Goal: Contribute content: Add original content to the website for others to see

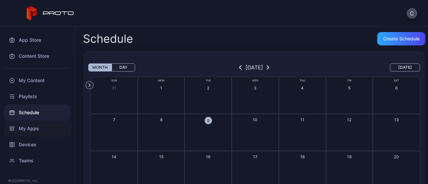
click at [34, 131] on div "My Apps" at bounding box center [37, 129] width 67 height 16
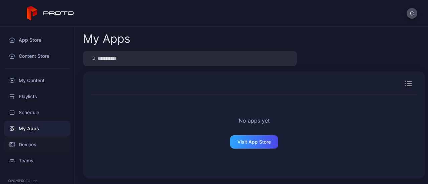
click at [32, 146] on div "Devices" at bounding box center [37, 145] width 67 height 16
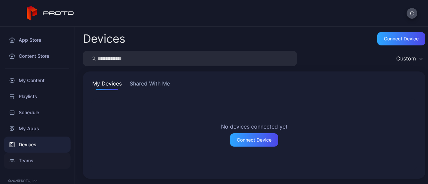
click at [29, 159] on div "Teams" at bounding box center [37, 161] width 67 height 16
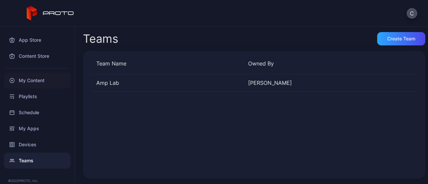
click at [38, 82] on div "My Content" at bounding box center [37, 81] width 67 height 16
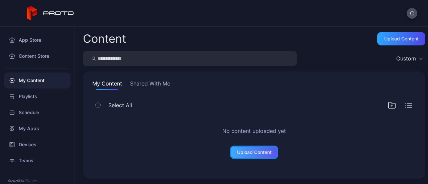
click at [254, 152] on div "Upload Content" at bounding box center [254, 152] width 34 height 5
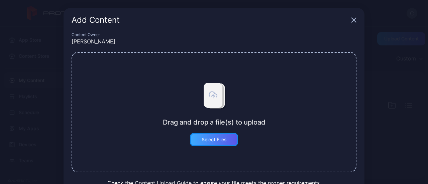
click at [219, 139] on div "Select Files" at bounding box center [214, 139] width 25 height 5
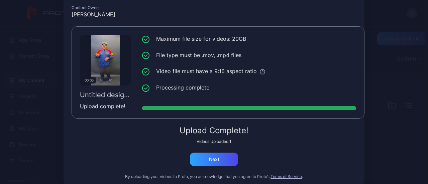
scroll to position [38, 0]
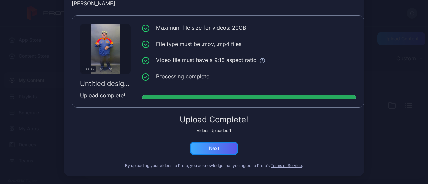
click at [214, 147] on div "Next" at bounding box center [214, 148] width 10 height 5
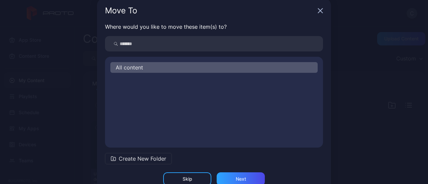
scroll to position [0, 0]
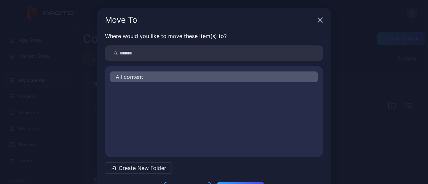
click at [135, 170] on span "Create New Folder" at bounding box center [142, 168] width 47 height 8
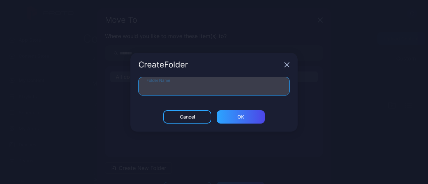
click at [224, 91] on input "Folder Name" at bounding box center [213, 86] width 151 height 19
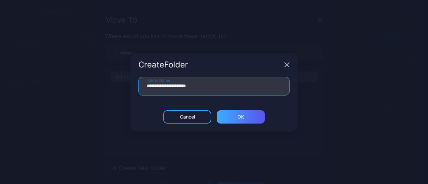
type input "**********"
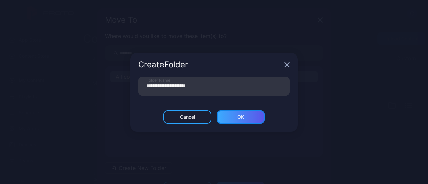
click at [252, 118] on div "ОК" at bounding box center [241, 116] width 48 height 13
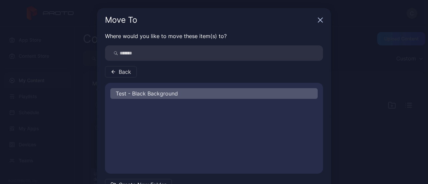
scroll to position [43, 0]
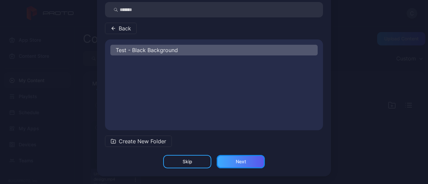
click at [239, 166] on div "Next" at bounding box center [241, 161] width 48 height 13
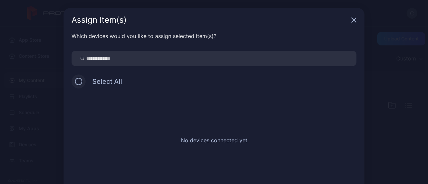
click at [76, 83] on button at bounding box center [78, 81] width 7 height 7
click at [79, 79] on div "Select All" at bounding box center [214, 82] width 285 height 14
click at [107, 63] on input "search" at bounding box center [214, 58] width 285 height 15
type input "*"
click at [95, 80] on span "Select All" at bounding box center [104, 82] width 36 height 8
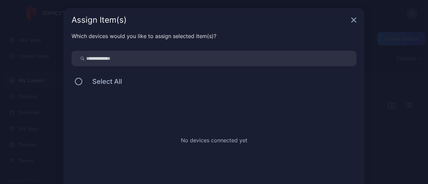
click at [233, 145] on div "No devices connected yet" at bounding box center [214, 139] width 285 height 100
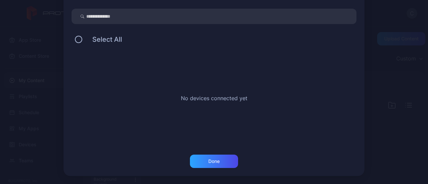
click at [112, 19] on input "search" at bounding box center [214, 16] width 285 height 15
type input "*****"
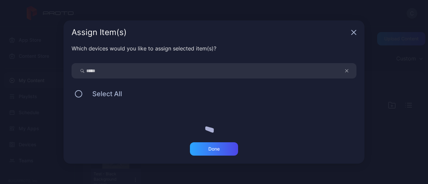
scroll to position [0, 0]
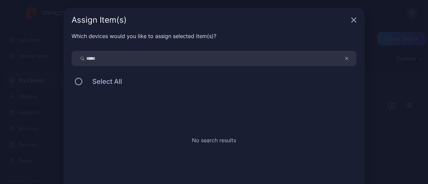
click at [345, 56] on icon "button" at bounding box center [346, 59] width 3 height 8
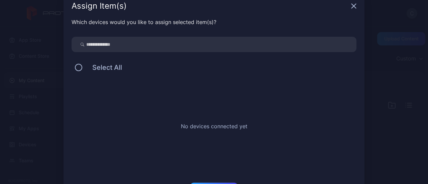
scroll to position [9, 0]
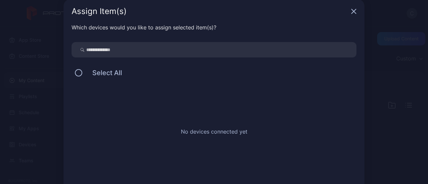
click at [156, 50] on input "search" at bounding box center [214, 49] width 285 height 15
click at [118, 47] on input "search" at bounding box center [214, 49] width 285 height 15
type input "**********"
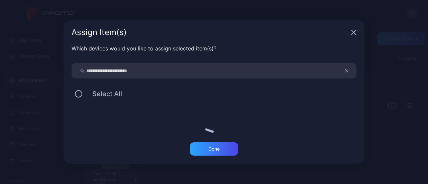
scroll to position [0, 0]
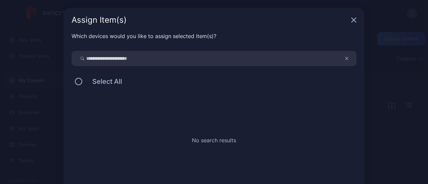
click at [351, 16] on div "Assign Item(s)" at bounding box center [214, 20] width 301 height 24
click at [351, 21] on icon "button" at bounding box center [353, 19] width 5 height 5
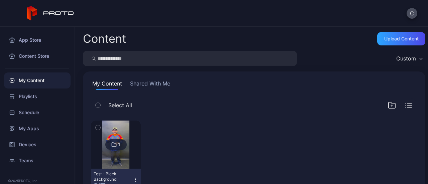
click at [124, 131] on img at bounding box center [115, 145] width 27 height 48
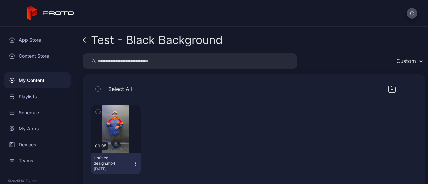
click at [98, 113] on icon "button" at bounding box center [98, 111] width 5 height 7
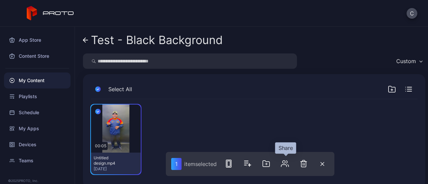
click at [284, 166] on icon "button" at bounding box center [285, 164] width 8 height 8
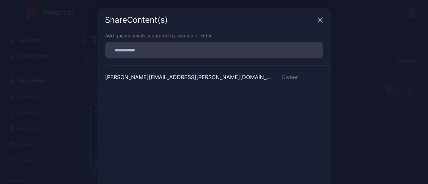
click at [170, 49] on input at bounding box center [214, 50] width 210 height 9
type input "**********"
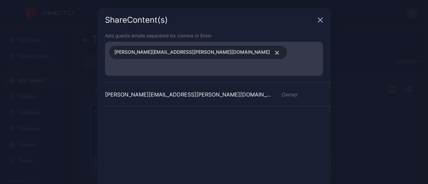
scroll to position [50, 0]
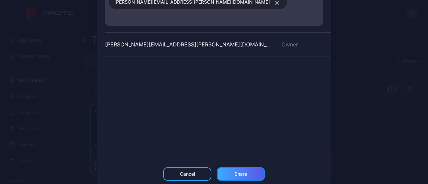
click at [237, 168] on div "Share" at bounding box center [241, 174] width 48 height 13
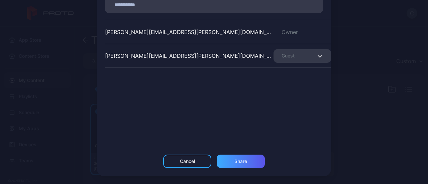
scroll to position [45, 0]
click at [237, 166] on div "Share" at bounding box center [241, 161] width 48 height 13
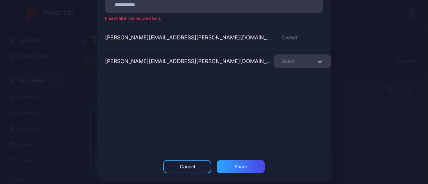
click at [319, 58] on span "button" at bounding box center [321, 61] width 4 height 8
click at [364, 30] on div "Share Content (s) Add guests emails separated by comma or Enter Please fill in …" at bounding box center [214, 72] width 428 height 235
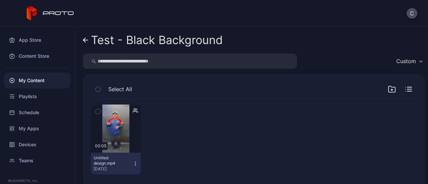
scroll to position [9, 0]
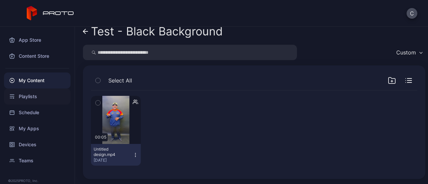
click at [26, 94] on div "Playlists" at bounding box center [37, 97] width 67 height 16
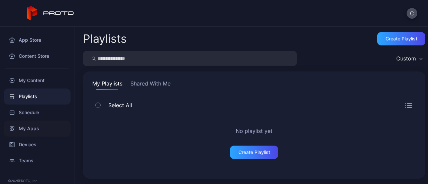
click at [21, 132] on div "My Apps" at bounding box center [37, 129] width 67 height 16
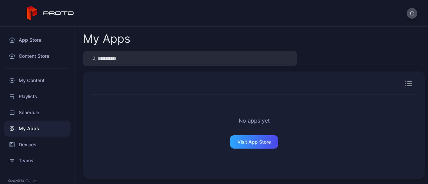
click at [32, 146] on div "Devices" at bounding box center [37, 145] width 67 height 16
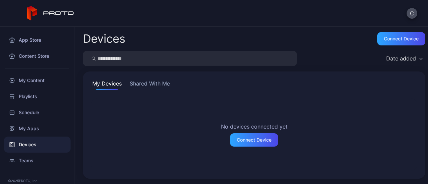
click at [157, 89] on button "Shared With Me" at bounding box center [149, 85] width 43 height 11
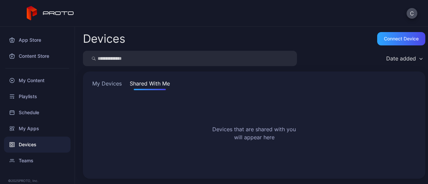
click at [251, 129] on h2 "Devices that are shared with you will appear here" at bounding box center [254, 133] width 84 height 16
click at [405, 37] on div "Connect device" at bounding box center [401, 38] width 35 height 5
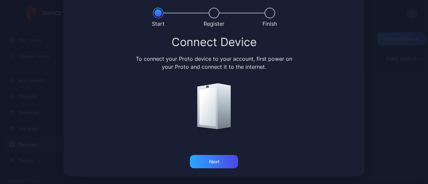
scroll to position [23, 0]
click at [220, 157] on div "Next" at bounding box center [214, 162] width 48 height 13
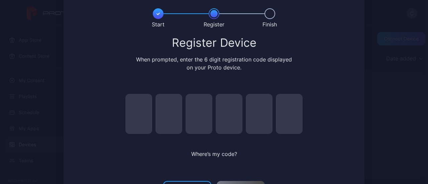
scroll to position [49, 0]
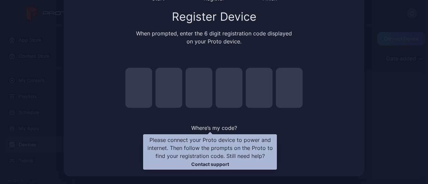
click at [223, 128] on span "Where’s my code?" at bounding box center [214, 128] width 46 height 7
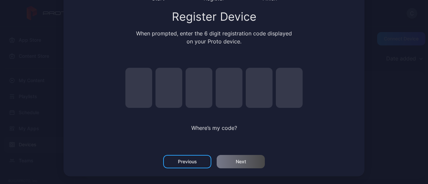
click at [215, 133] on div "Where’s my code?" at bounding box center [214, 102] width 194 height 89
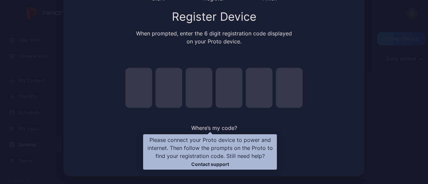
click at [214, 126] on span "Where’s my code?" at bounding box center [214, 128] width 46 height 7
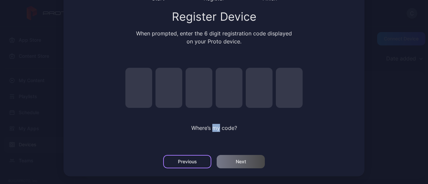
click at [192, 157] on div "Previous" at bounding box center [187, 161] width 48 height 13
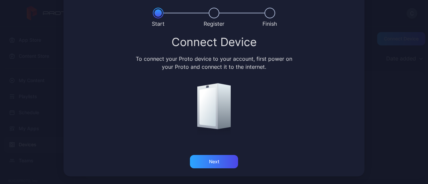
scroll to position [0, 0]
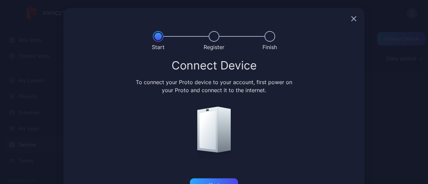
click at [359, 10] on div at bounding box center [214, 18] width 301 height 21
click at [351, 17] on icon "button" at bounding box center [353, 18] width 5 height 5
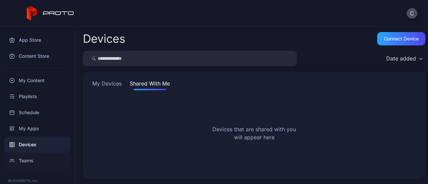
click at [24, 158] on div "Teams" at bounding box center [37, 161] width 67 height 16
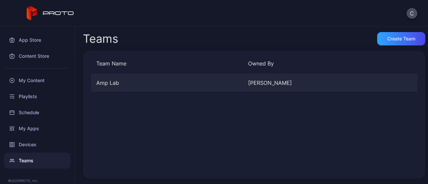
click at [230, 84] on div "Amp Lab" at bounding box center [167, 83] width 152 height 8
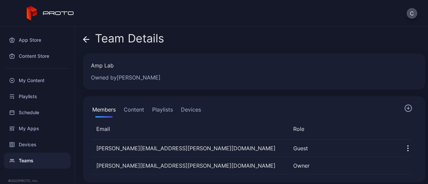
click at [128, 112] on button "Content" at bounding box center [133, 110] width 23 height 13
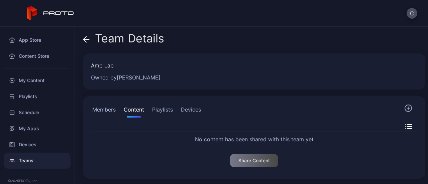
drag, startPoint x: 28, startPoint y: 44, endPoint x: 35, endPoint y: 25, distance: 20.8
